Goal: Find contact information: Find contact information

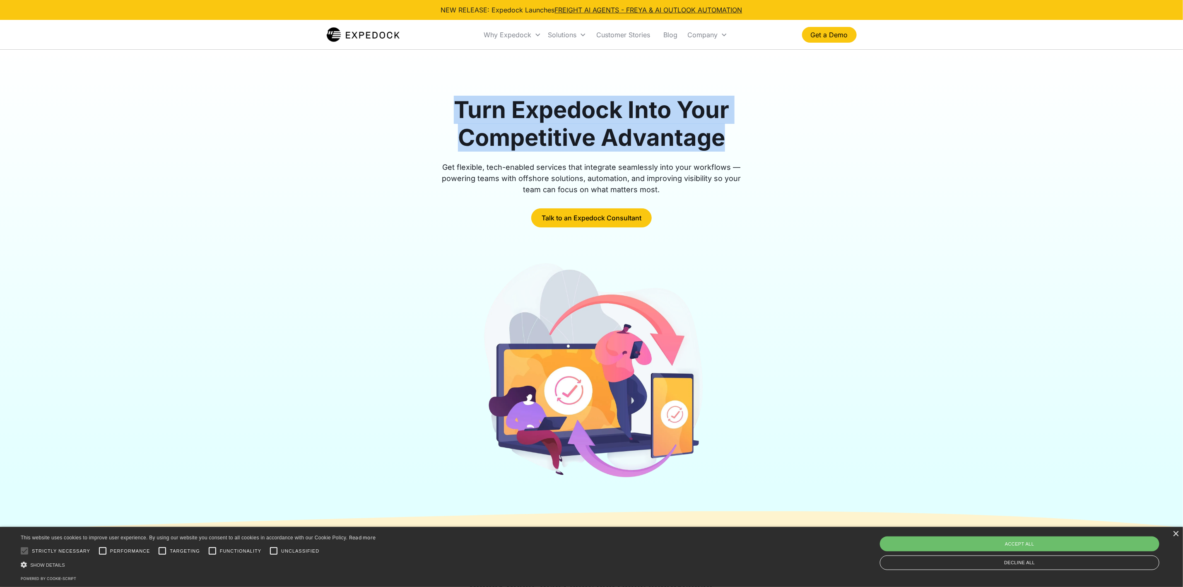
drag, startPoint x: 686, startPoint y: 137, endPoint x: 451, endPoint y: 106, distance: 236.9
click at [451, 106] on h1 "Turn Expedock Into Your Competitive Advantage" at bounding box center [592, 124] width 318 height 56
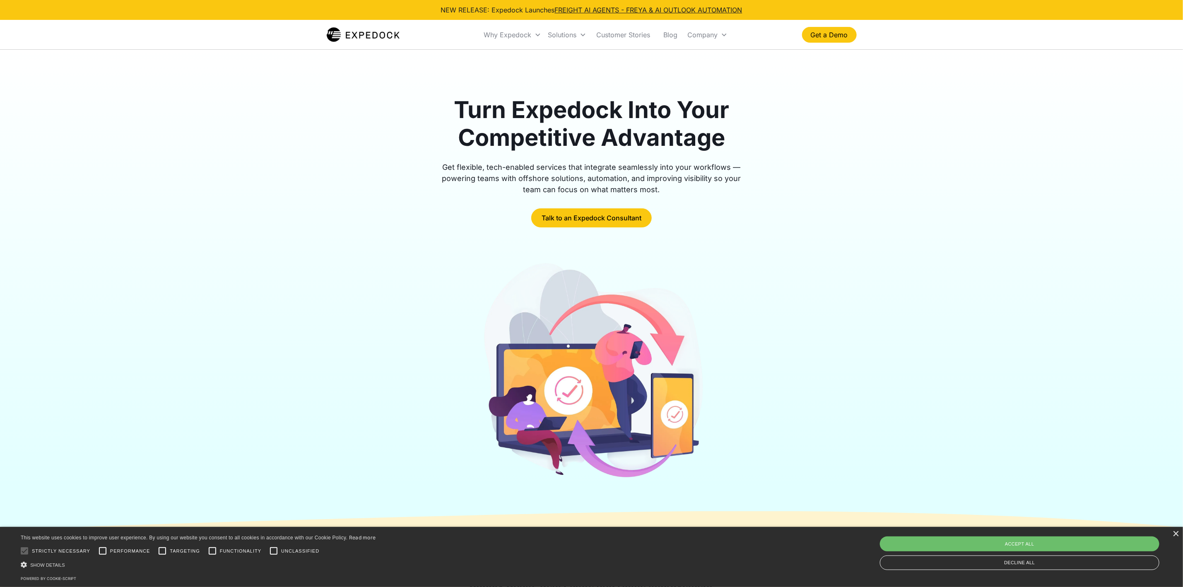
click at [511, 172] on div "Get flexible, tech-enabled services that integrate seamlessly into your workflo…" at bounding box center [592, 179] width 318 height 34
drag, startPoint x: 666, startPoint y: 194, endPoint x: 444, endPoint y: 163, distance: 224.2
click at [444, 163] on div "Get flexible, tech-enabled services that integrate seamlessly into your workflo…" at bounding box center [592, 179] width 318 height 34
copy div "Get flexible, tech-enabled services that integrate seamlessly into your workflo…"
drag, startPoint x: 591, startPoint y: 209, endPoint x: 483, endPoint y: 198, distance: 108.6
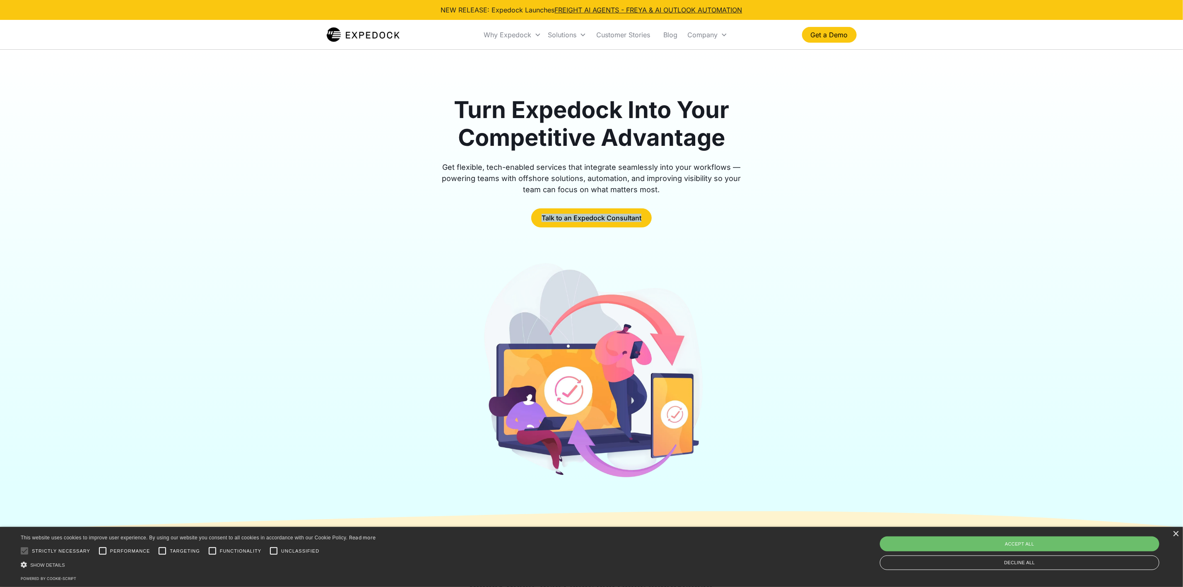
click at [518, 212] on div "Talk to an Expedock Consultant" at bounding box center [592, 217] width 318 height 19
copy link "Talk to an Expedock Consultant"
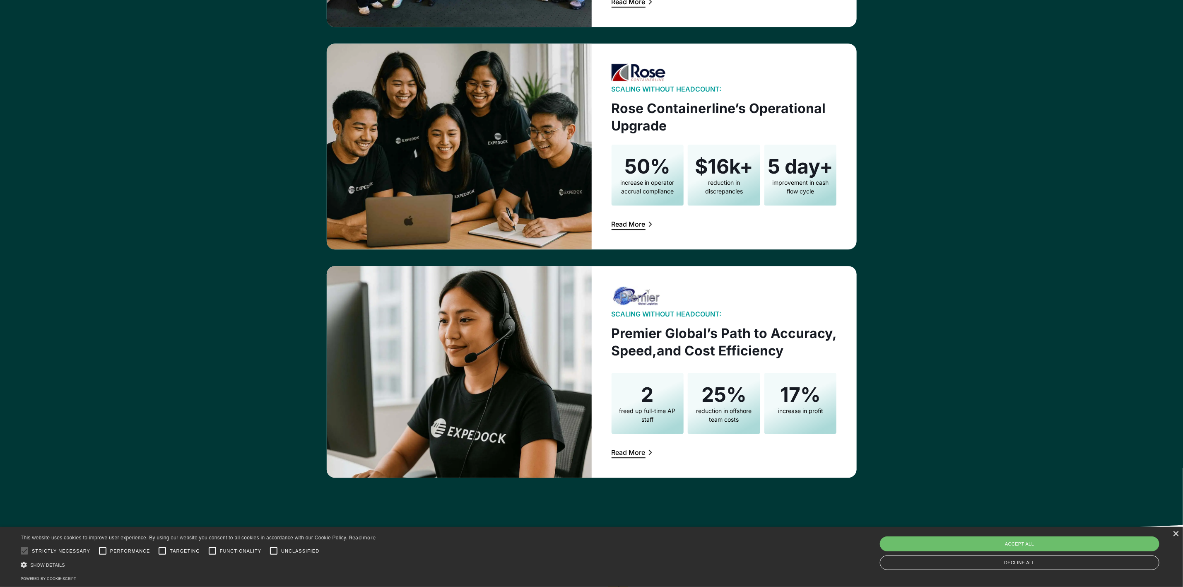
scroll to position [1553, 0]
